Goal: Task Accomplishment & Management: Manage account settings

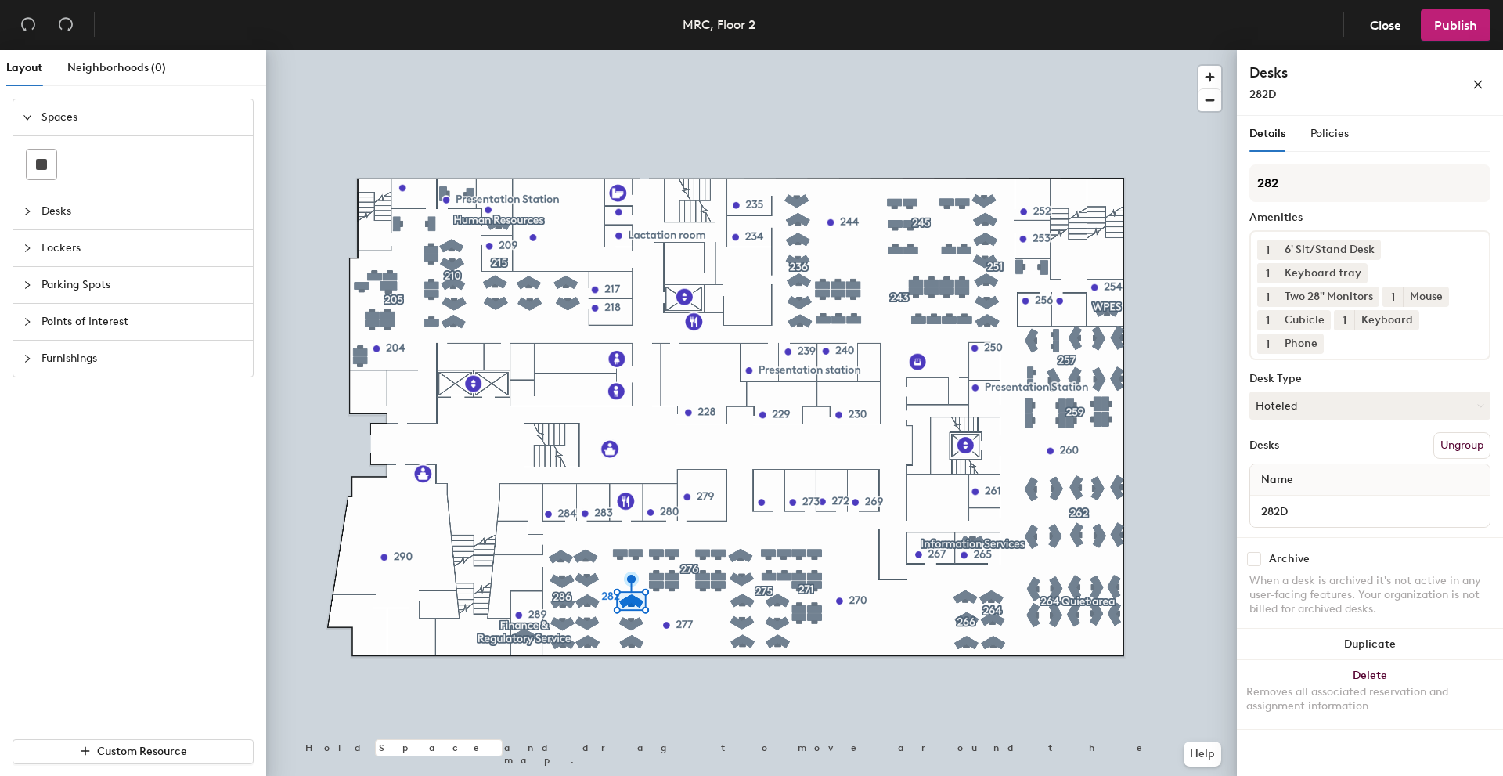
click at [1398, 256] on div "1 6' Sit/Stand Desk 1 Keyboard tray 1 Two 28" Monitors 1 Mouse 1 Cubicle 1 Keyb…" at bounding box center [1370, 295] width 241 height 130
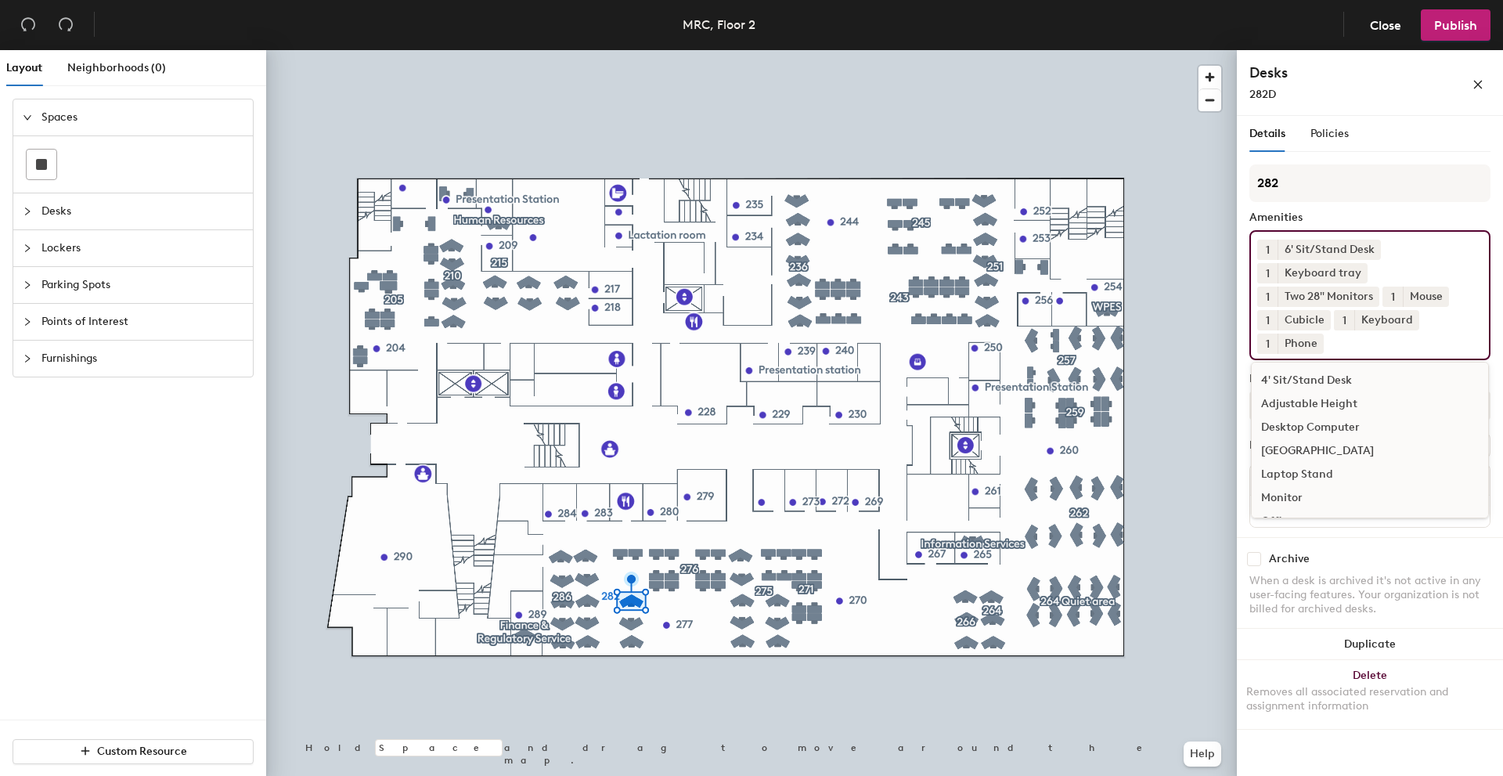
click at [1313, 449] on div "[GEOGRAPHIC_DATA]" at bounding box center [1370, 450] width 236 height 23
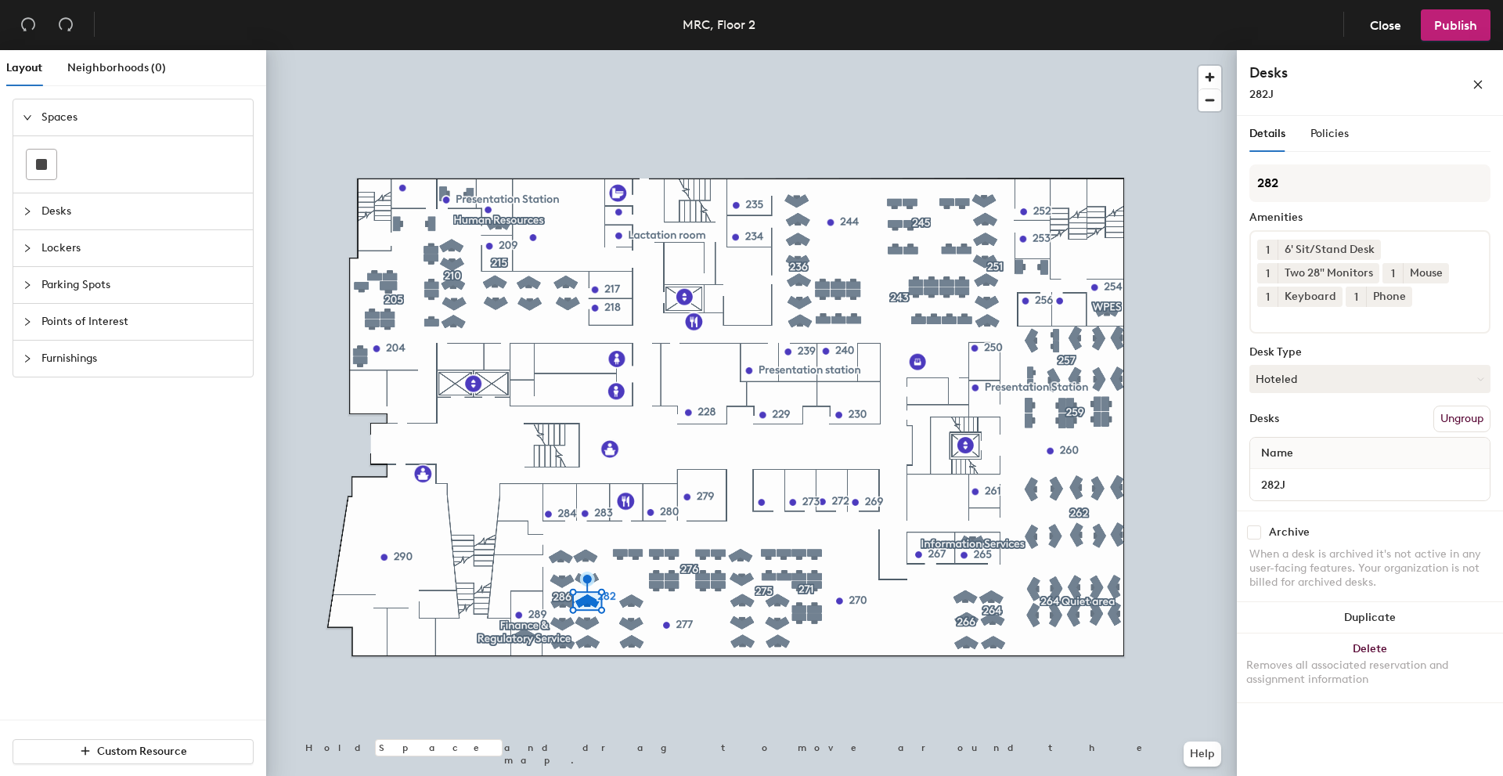
click at [1455, 313] on div "1 6' Sit/Stand Desk 1 Two 28" Monitors 1 Mouse 1 Keyboard 1 Phone" at bounding box center [1370, 281] width 241 height 103
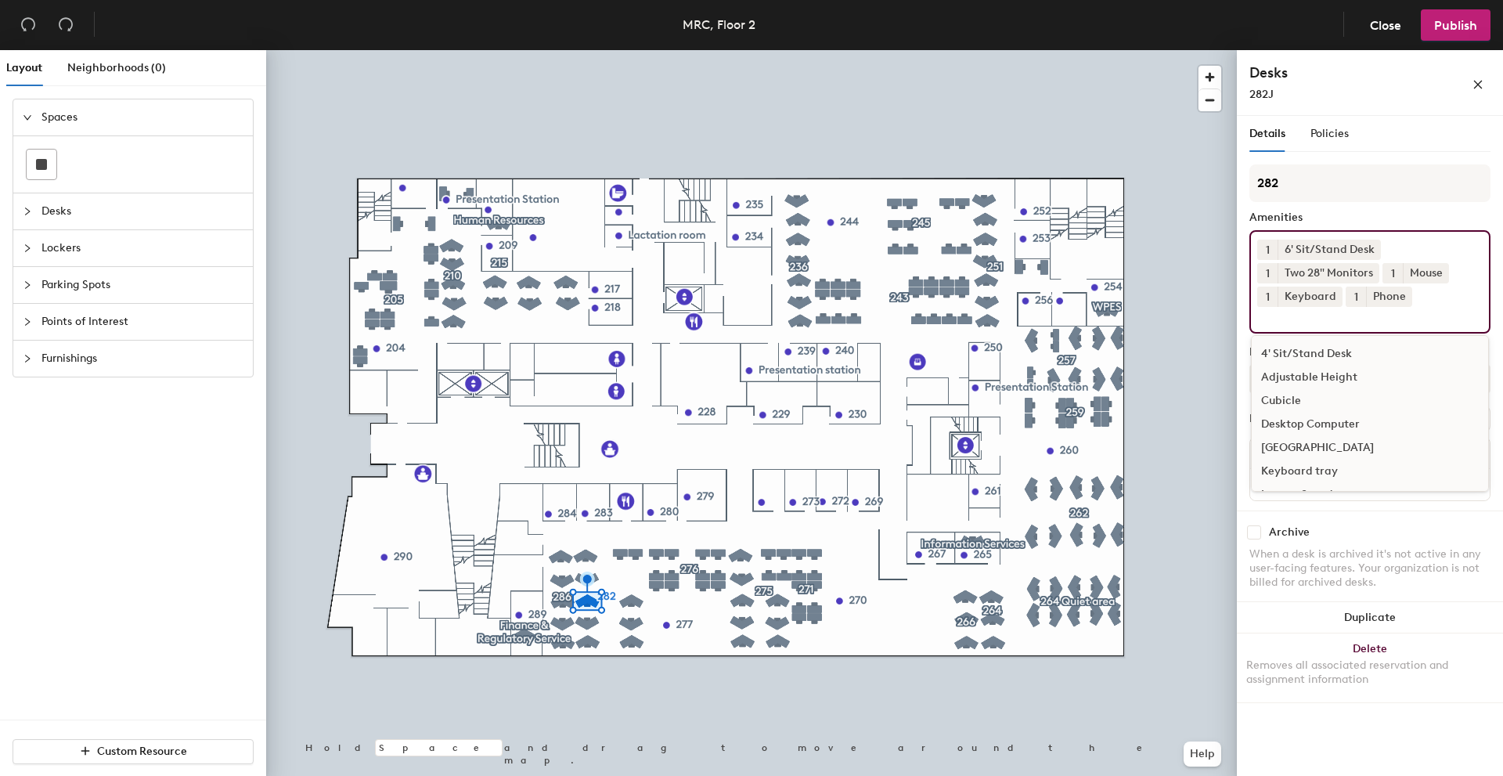
click at [1305, 443] on div "[GEOGRAPHIC_DATA]" at bounding box center [1370, 447] width 236 height 23
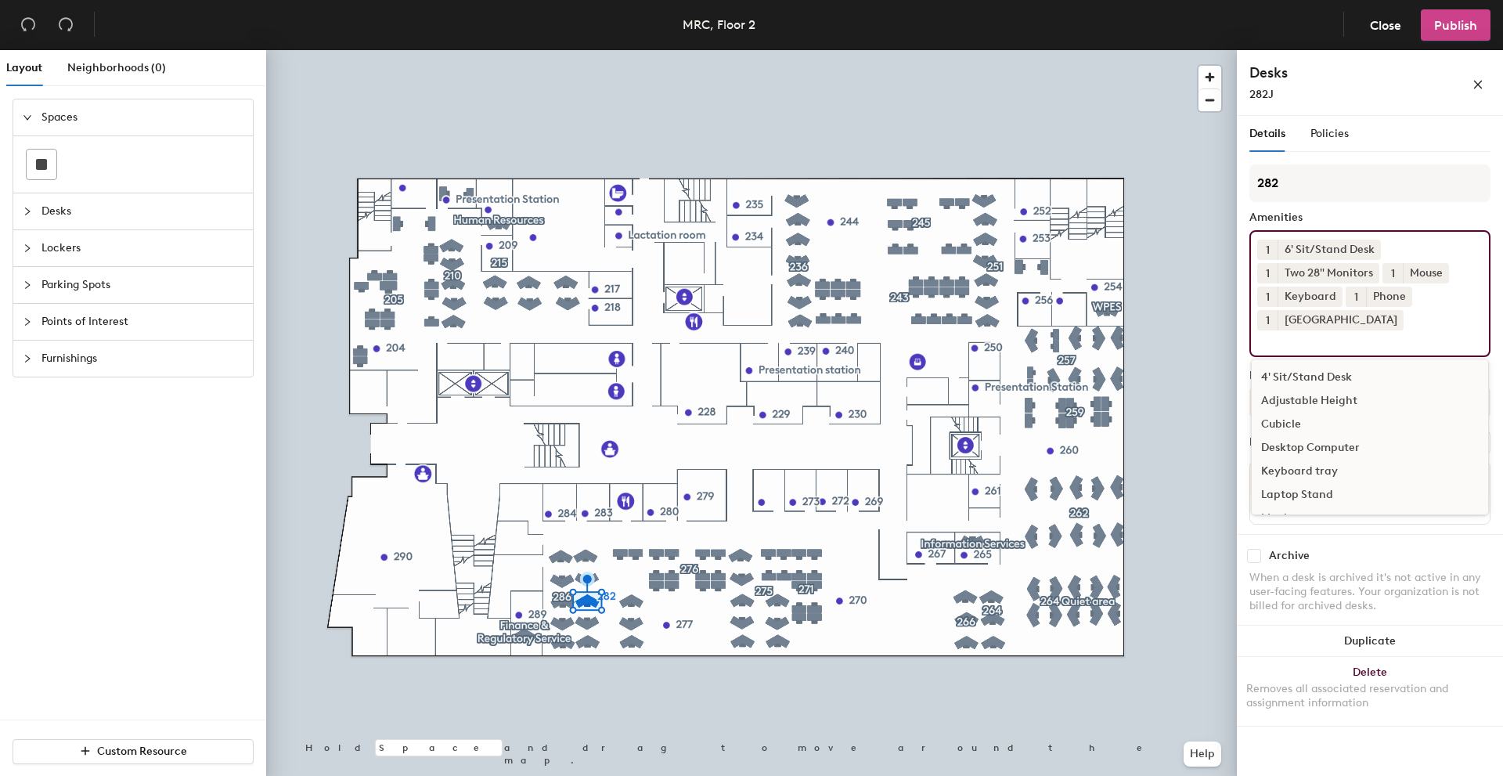
click at [1474, 19] on span "Publish" at bounding box center [1455, 25] width 43 height 15
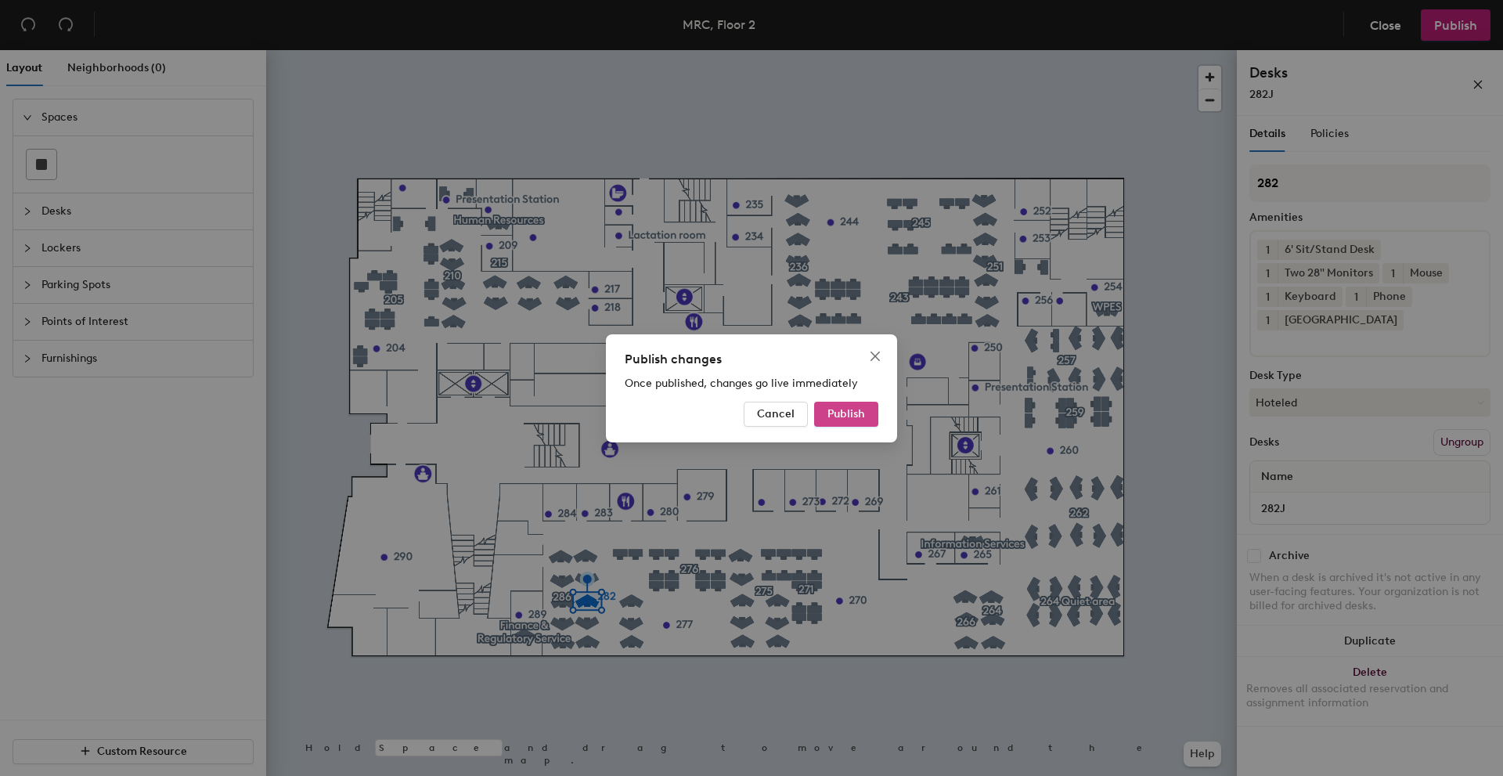
click at [844, 413] on span "Publish" at bounding box center [847, 413] width 38 height 13
